Goal: Check status

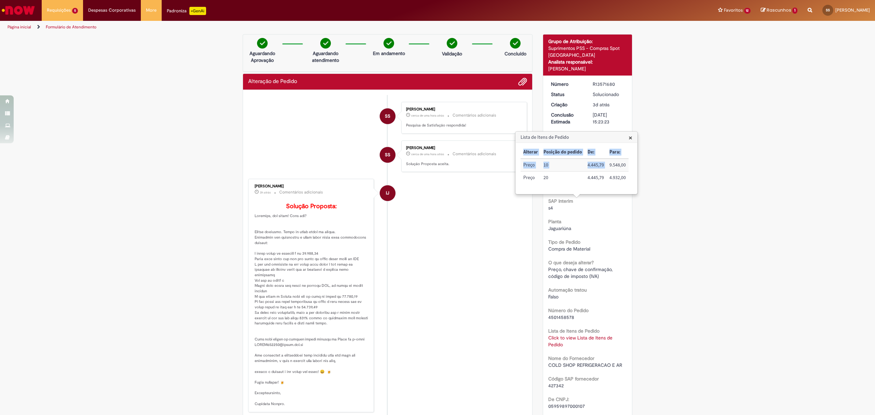
scroll to position [137, 0]
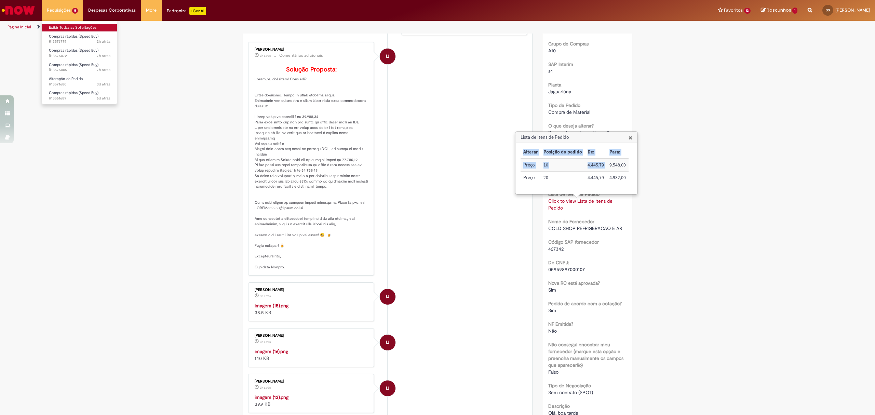
click at [61, 28] on link "Exibir Todas as Solicitações" at bounding box center [79, 28] width 75 height 8
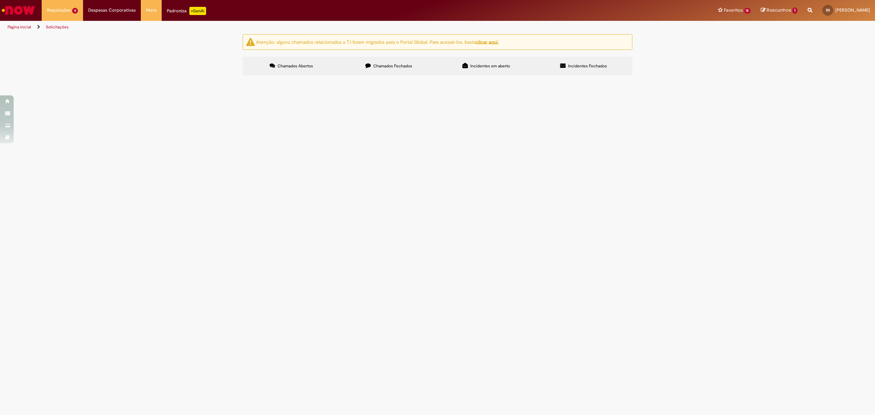
click at [393, 66] on span "Chamados Fechados" at bounding box center [392, 65] width 39 height 5
click at [0, 0] on span "Olá, solicito aprovação desta PFL, em questão a compra dos brindes da cervejari…" at bounding box center [0, 0] width 0 height 0
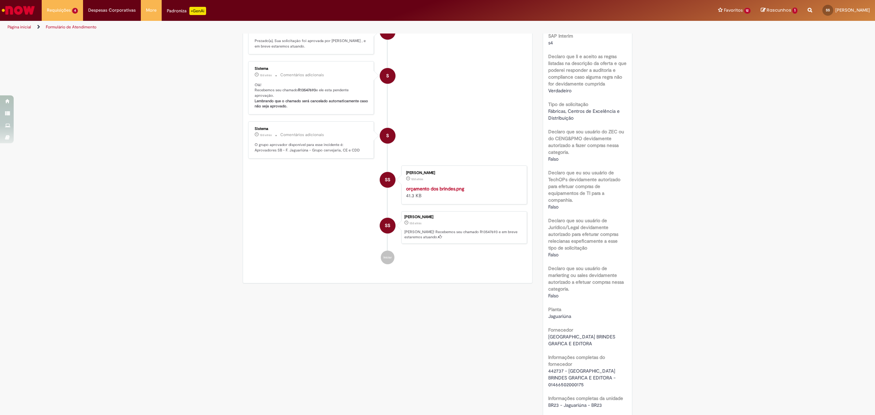
scroll to position [222, 0]
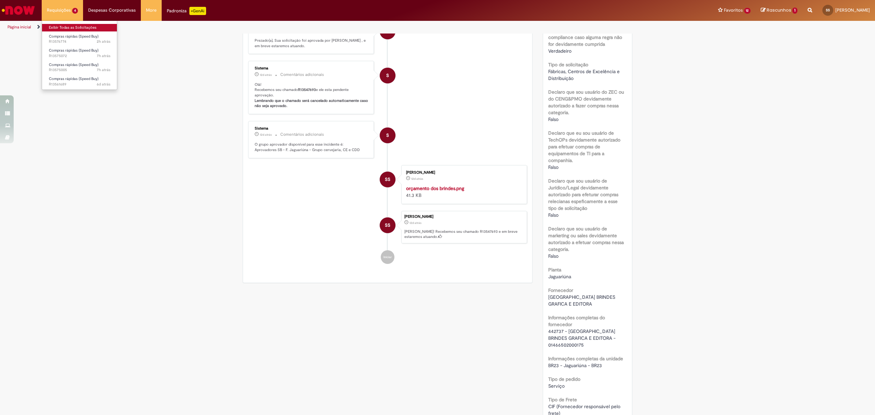
click at [68, 30] on link "Exibir Todas as Solicitações" at bounding box center [79, 28] width 75 height 8
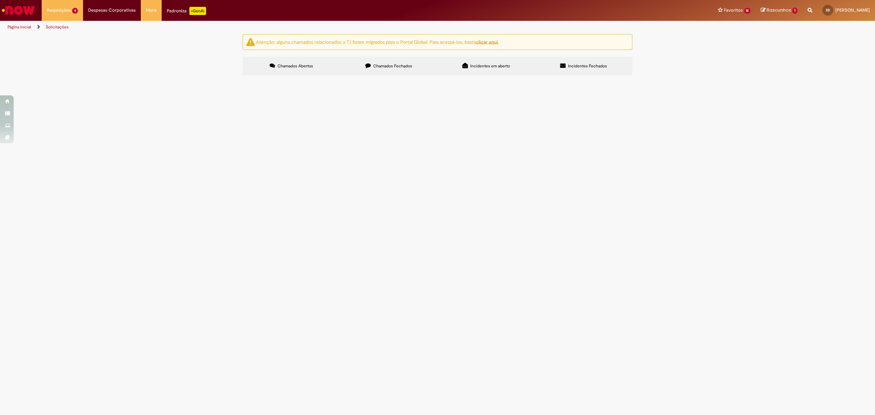
click at [380, 74] on label "Chamados Fechados" at bounding box center [388, 66] width 97 height 18
click at [0, 0] on input "Pesquisar" at bounding box center [0, 0] width 0 height 0
paste input "******"
type input "******"
click at [0, 0] on button "Pesquisar" at bounding box center [0, 0] width 0 height 0
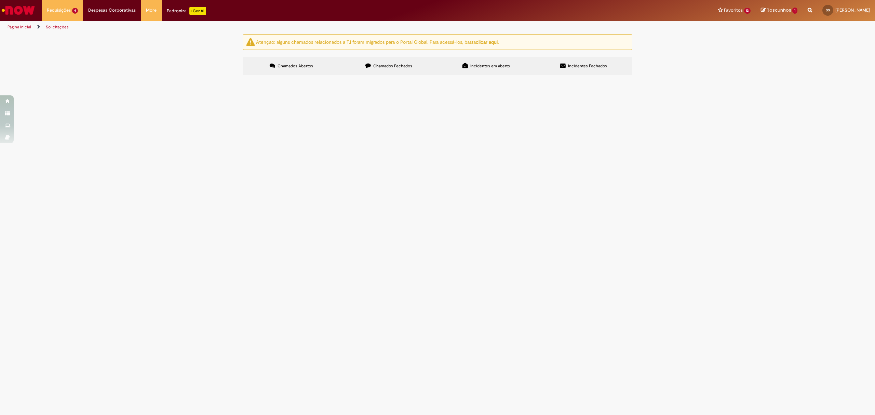
click at [0, 0] on button "Pesquisar" at bounding box center [0, 0] width 0 height 0
click at [0, 0] on span "Olá, solicito aprovação desta PFL, em questão a compra dos materiais para os ac…" at bounding box center [0, 0] width 0 height 0
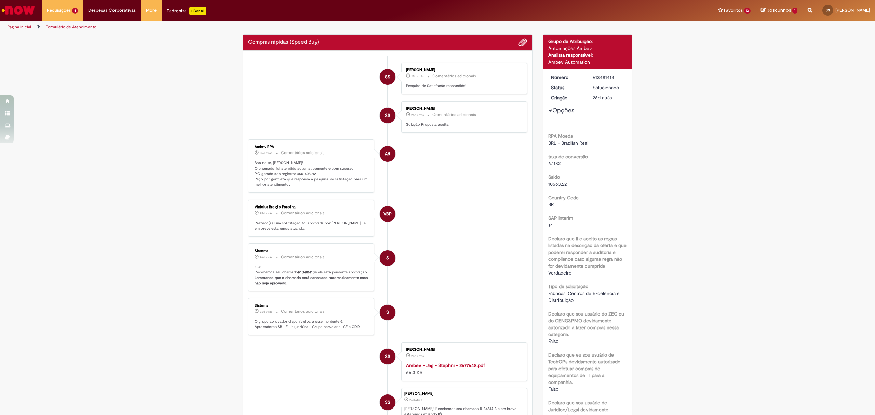
click at [389, 126] on div "SS" at bounding box center [387, 176] width 17 height 139
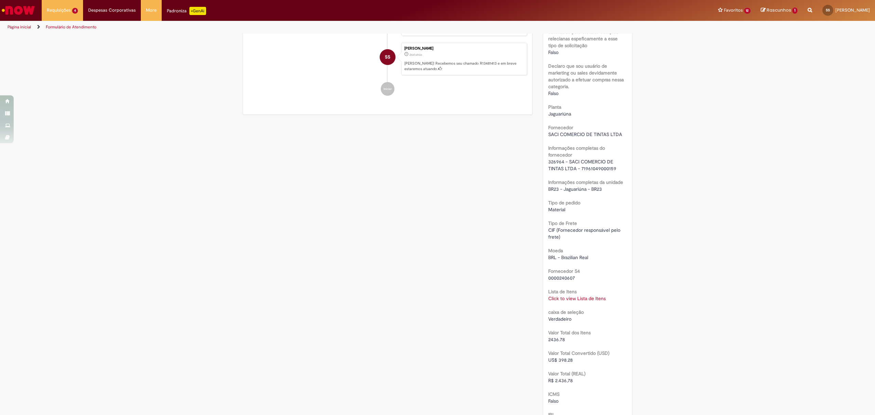
scroll to position [404, 0]
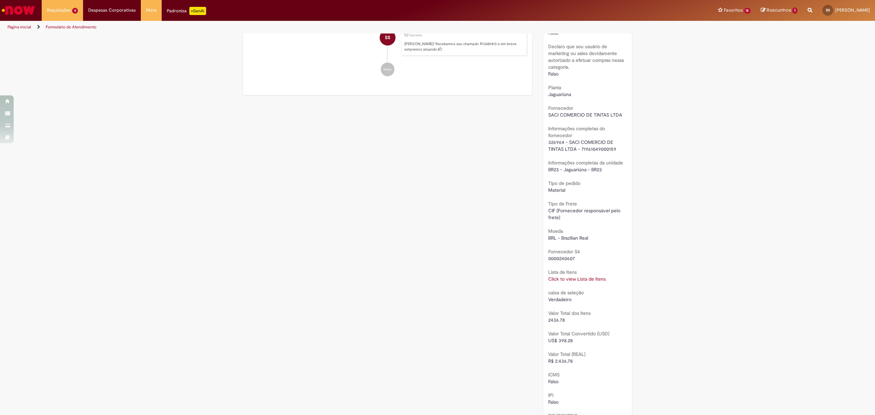
click at [552, 276] on link "Click to view Lista de Itens" at bounding box center [576, 279] width 57 height 6
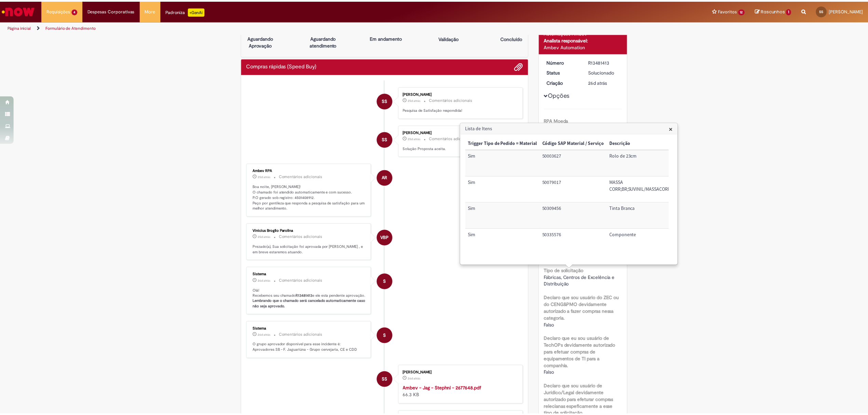
scroll to position [0, 0]
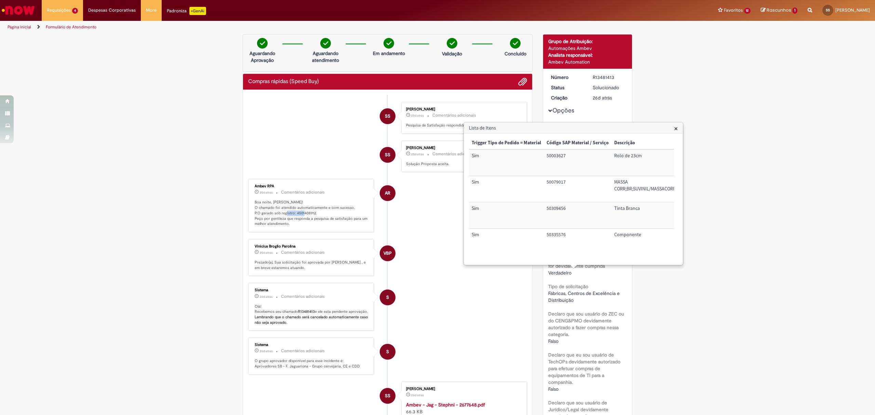
drag, startPoint x: 291, startPoint y: 212, endPoint x: 311, endPoint y: 214, distance: 19.9
click at [311, 214] on p "Boa noite, [PERSON_NAME]! O chamado foi atendido automaticamente e com sucesso.…" at bounding box center [312, 213] width 114 height 27
copy p "4501408912"
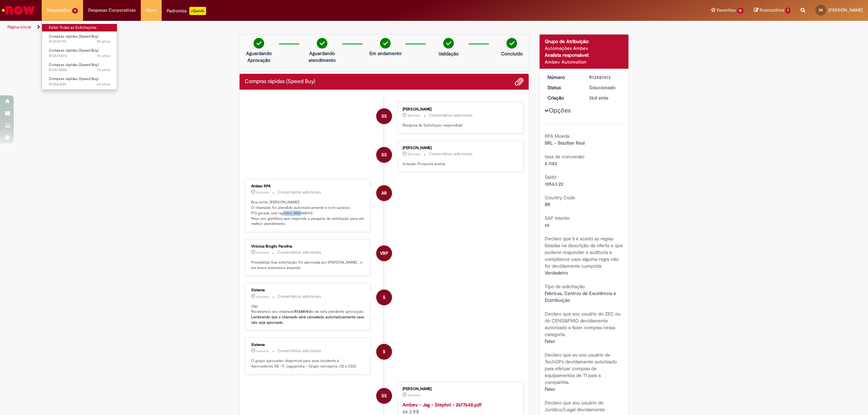
click at [66, 26] on link "Exibir Todas as Solicitações" at bounding box center [79, 28] width 75 height 8
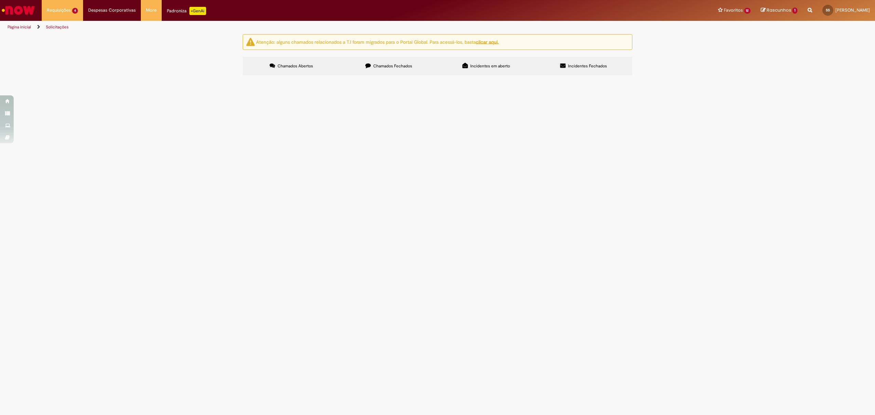
click at [409, 67] on span "Chamados Fechados" at bounding box center [392, 65] width 39 height 5
click at [0, 0] on input "Pesquisar" at bounding box center [0, 0] width 0 height 0
type input "*****"
click at [0, 0] on button "Pesquisar" at bounding box center [0, 0] width 0 height 0
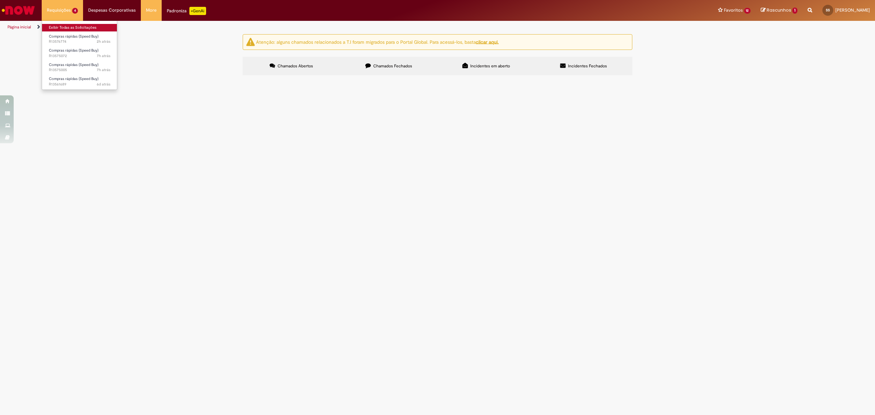
click at [81, 29] on link "Exibir Todas as Solicitações" at bounding box center [79, 28] width 75 height 8
click at [384, 69] on span "Chamados Fechados" at bounding box center [392, 65] width 39 height 5
click at [472, 59] on label "Incidentes em aberto" at bounding box center [485, 66] width 97 height 18
click at [397, 64] on span "Chamados Fechados" at bounding box center [392, 65] width 39 height 5
click at [368, 64] on icon at bounding box center [367, 65] width 5 height 5
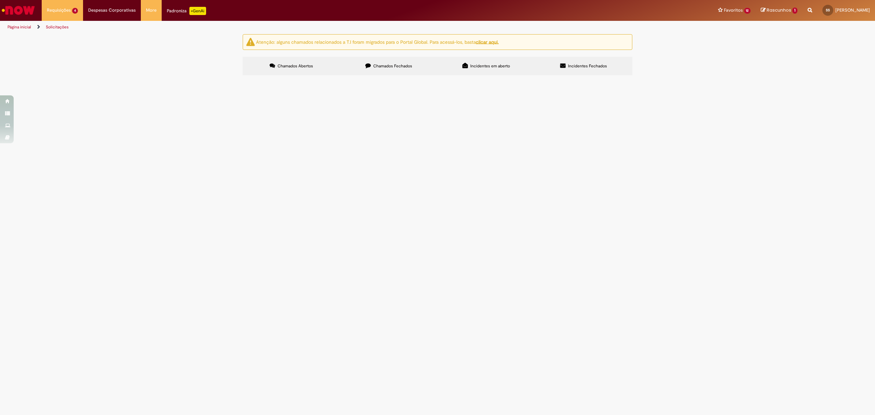
click at [403, 70] on label "Chamados Fechados" at bounding box center [388, 66] width 97 height 18
